Goal: Task Accomplishment & Management: Manage account settings

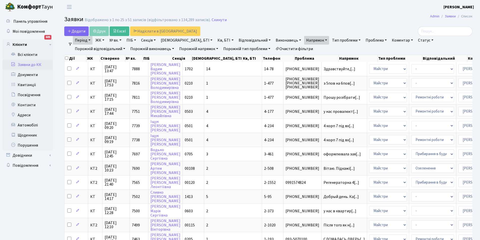
select select "25"
click at [28, 62] on link "Заявки до КК" at bounding box center [28, 65] width 50 height 10
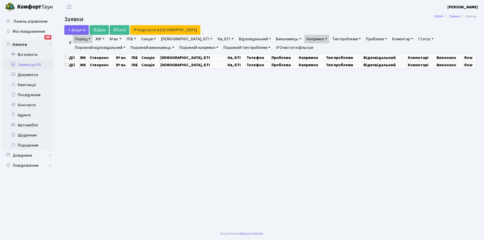
select select "25"
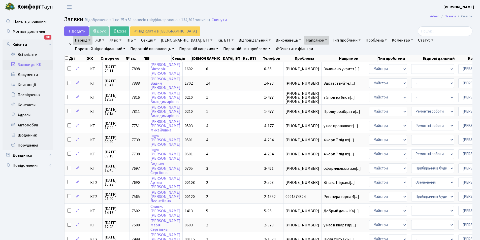
click at [274, 47] on link "Очистити фільтри" at bounding box center [295, 49] width 42 height 9
